Goal: Information Seeking & Learning: Find contact information

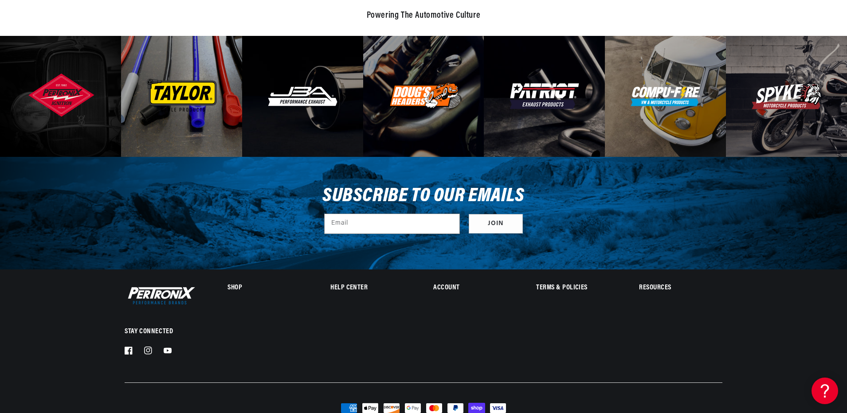
scroll to position [2762, 0]
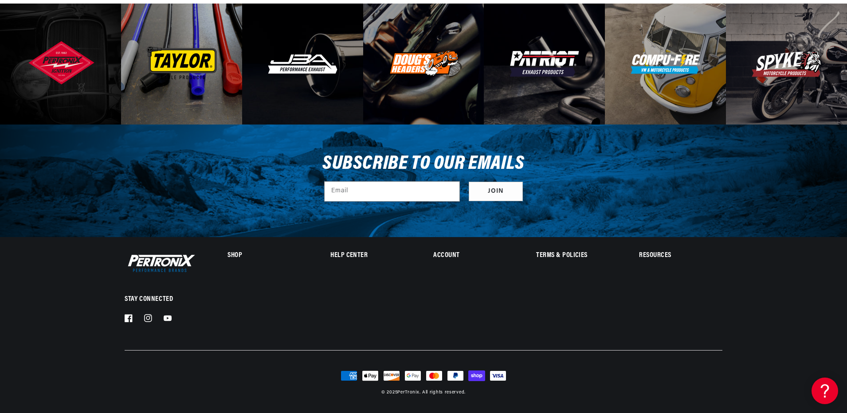
click at [345, 254] on details "Help Center Contact us Call Us ([PHONE_NUMBER]) FAQ Pertronix Ordering Viewing …" at bounding box center [371, 260] width 83 height 15
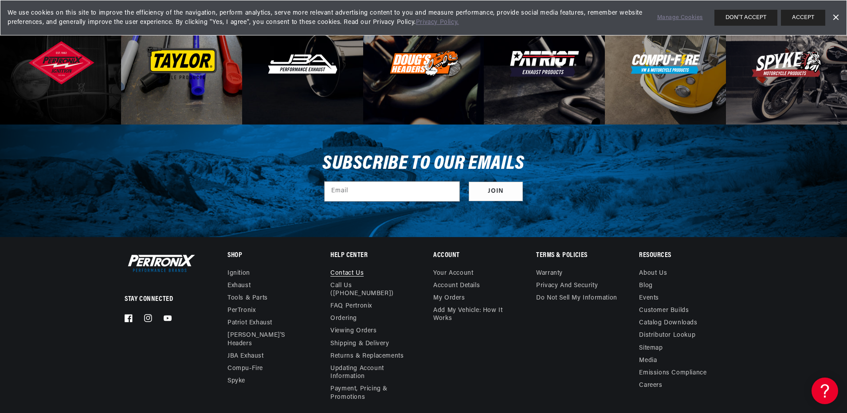
click at [354, 272] on link "Contact us" at bounding box center [346, 275] width 33 height 10
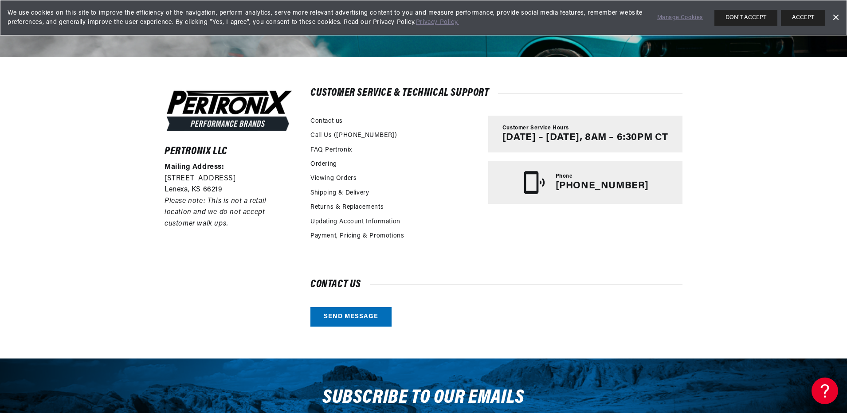
scroll to position [0, 269]
